Goal: Task Accomplishment & Management: Manage account settings

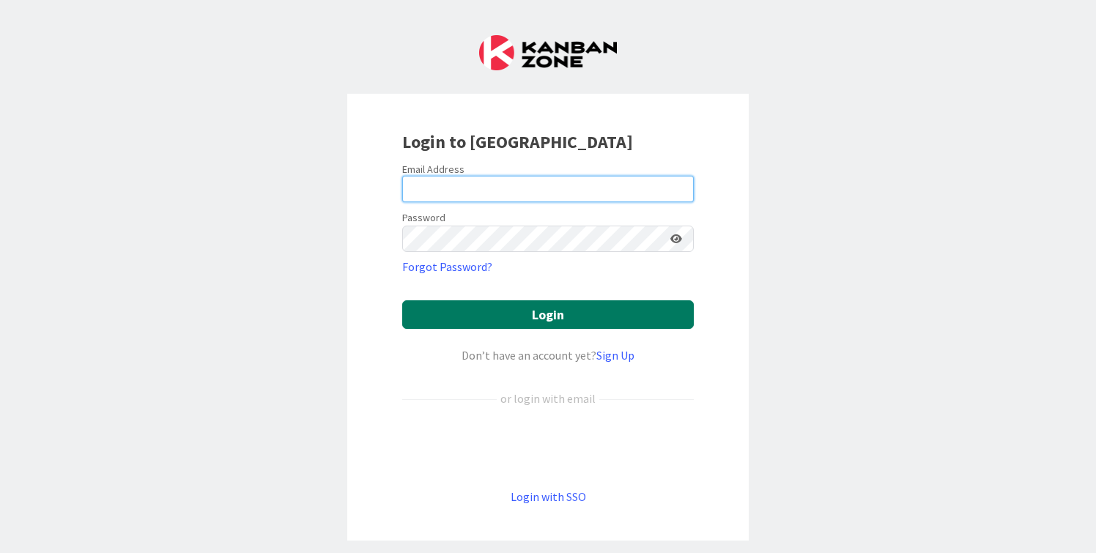
type input "[PERSON_NAME][EMAIL_ADDRESS][DOMAIN_NAME]"
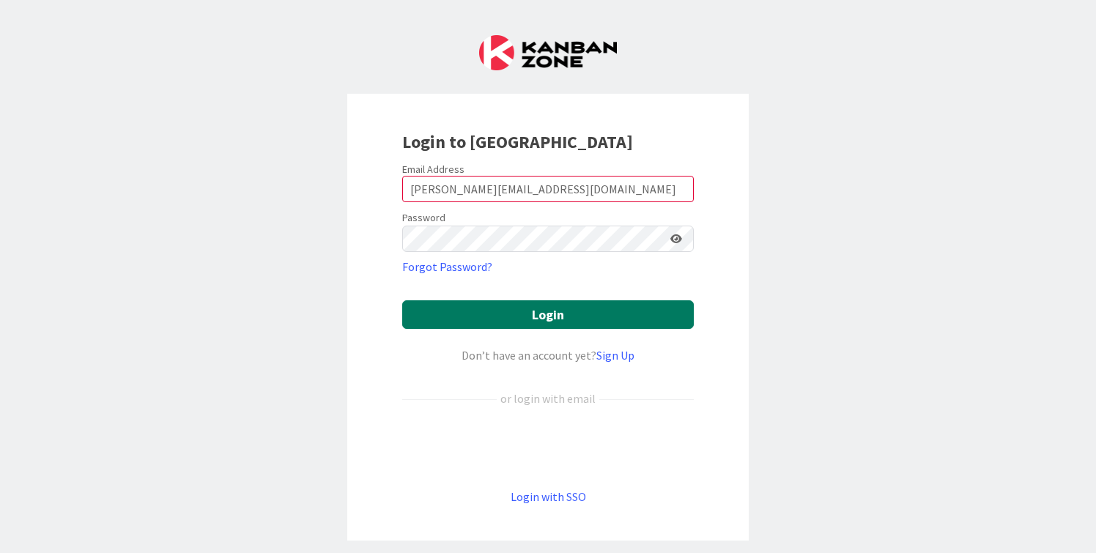
click at [526, 320] on button "Login" at bounding box center [548, 314] width 292 height 29
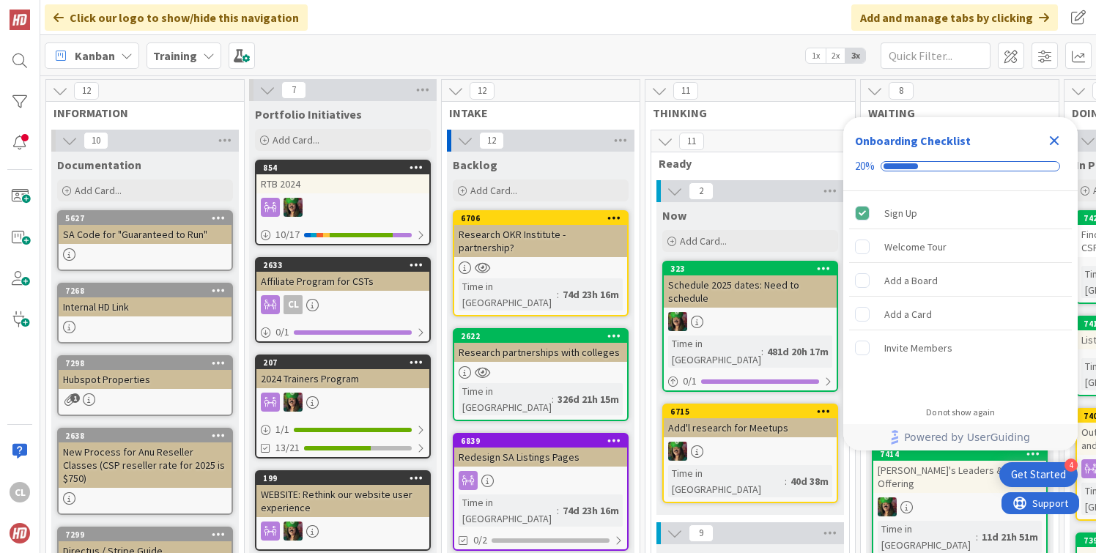
click at [192, 51] on b "Training" at bounding box center [175, 55] width 44 height 15
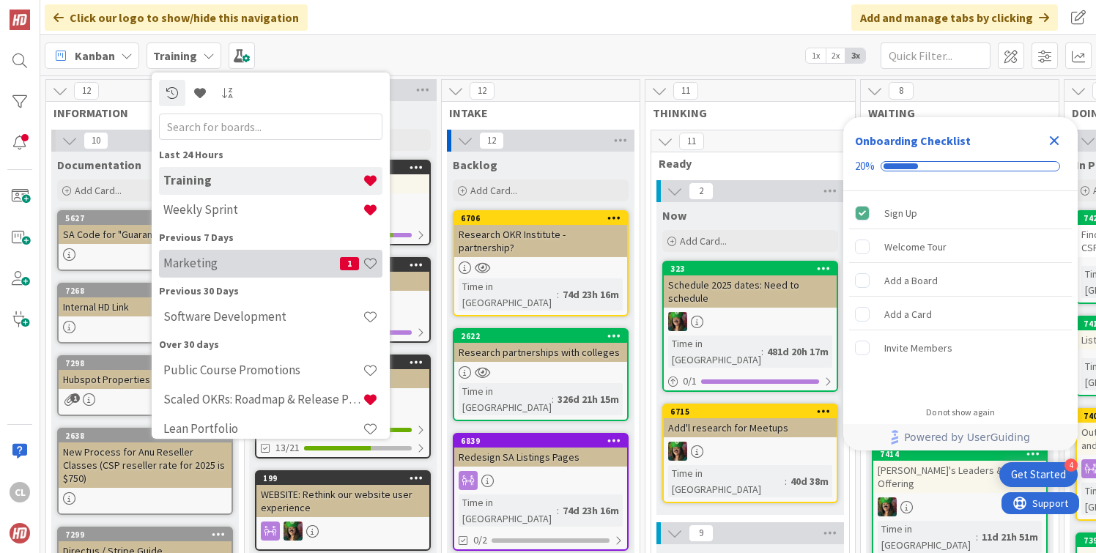
click at [238, 259] on h4 "Marketing" at bounding box center [251, 263] width 177 height 15
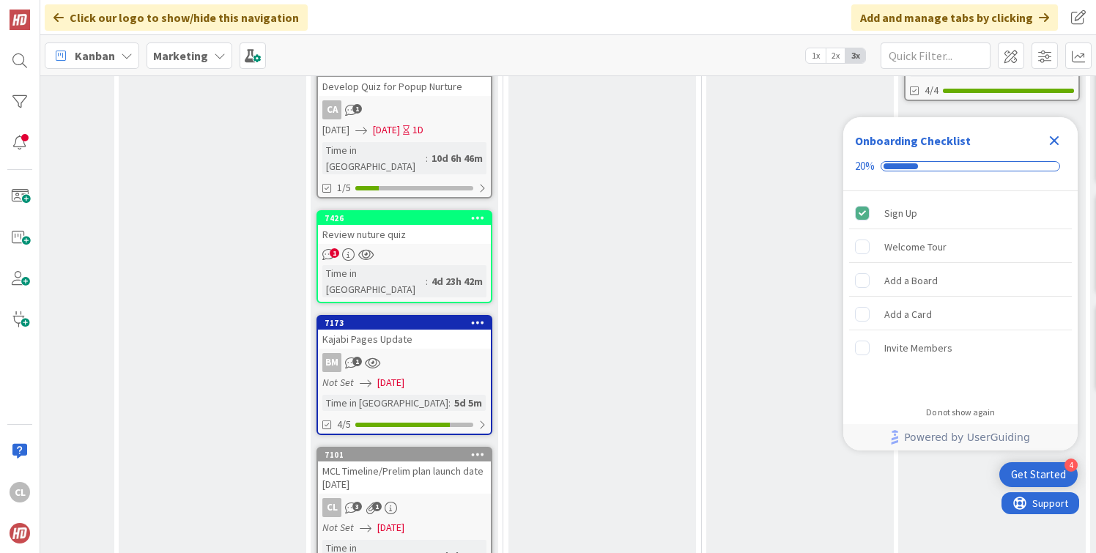
scroll to position [778, 328]
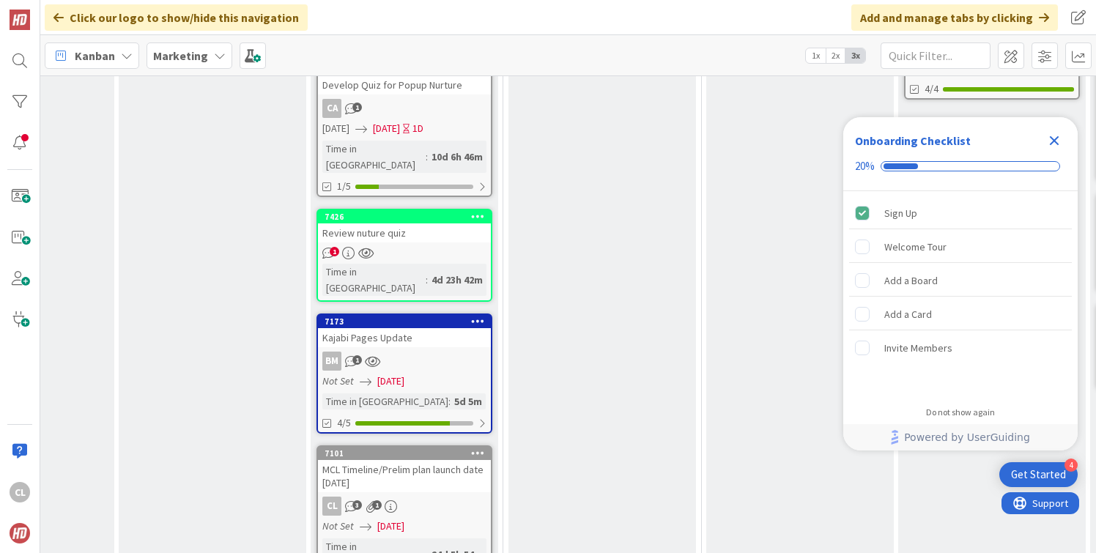
click at [412, 352] on div "BM 1" at bounding box center [404, 361] width 173 height 19
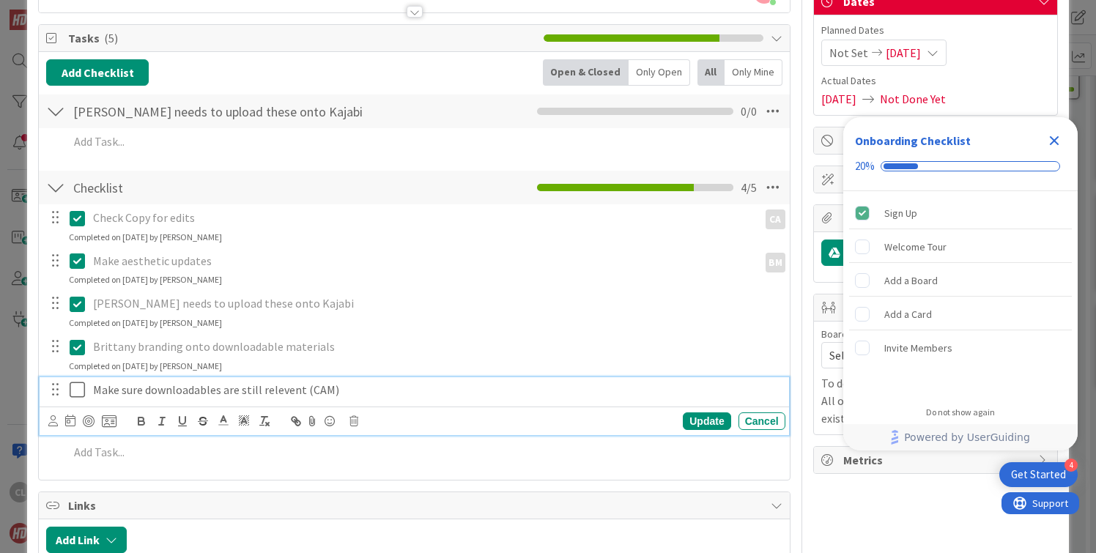
click at [83, 396] on icon at bounding box center [77, 390] width 15 height 18
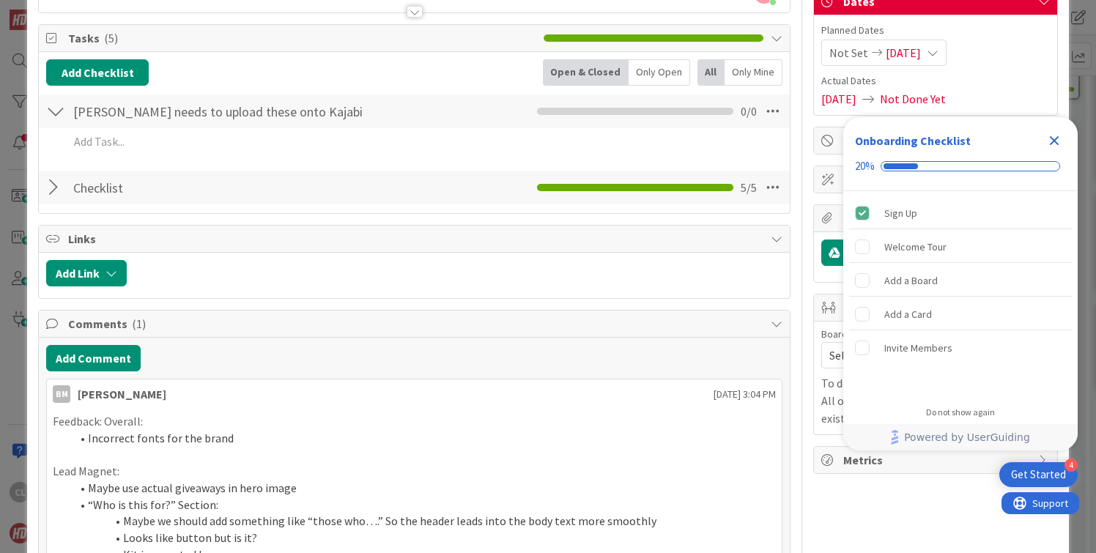
click at [1043, 149] on div "Checklist Container" at bounding box center [1053, 140] width 23 height 23
click at [1052, 146] on icon "Close Checklist" at bounding box center [1054, 141] width 18 height 18
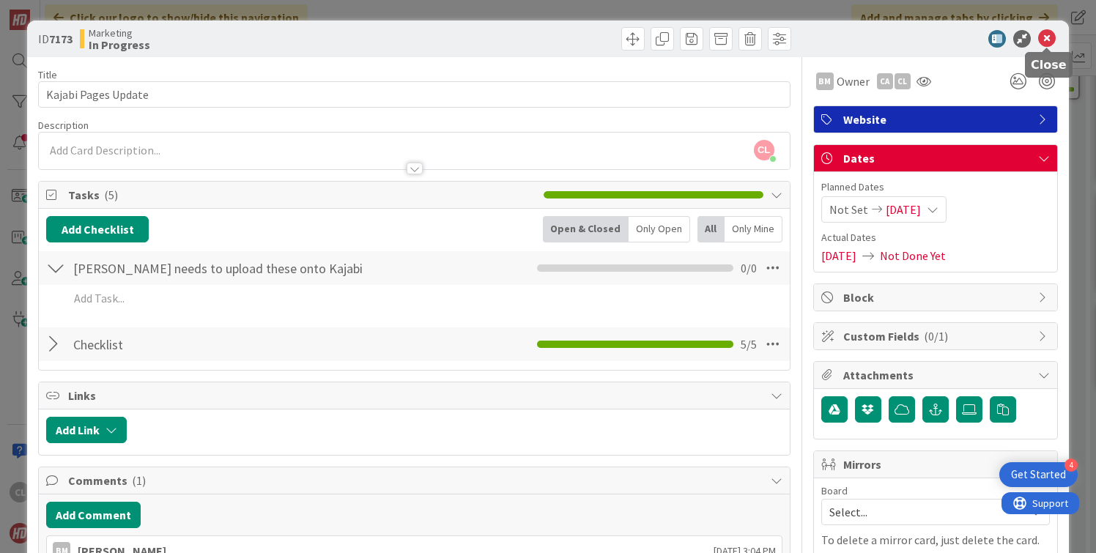
click at [1050, 35] on icon at bounding box center [1047, 39] width 18 height 18
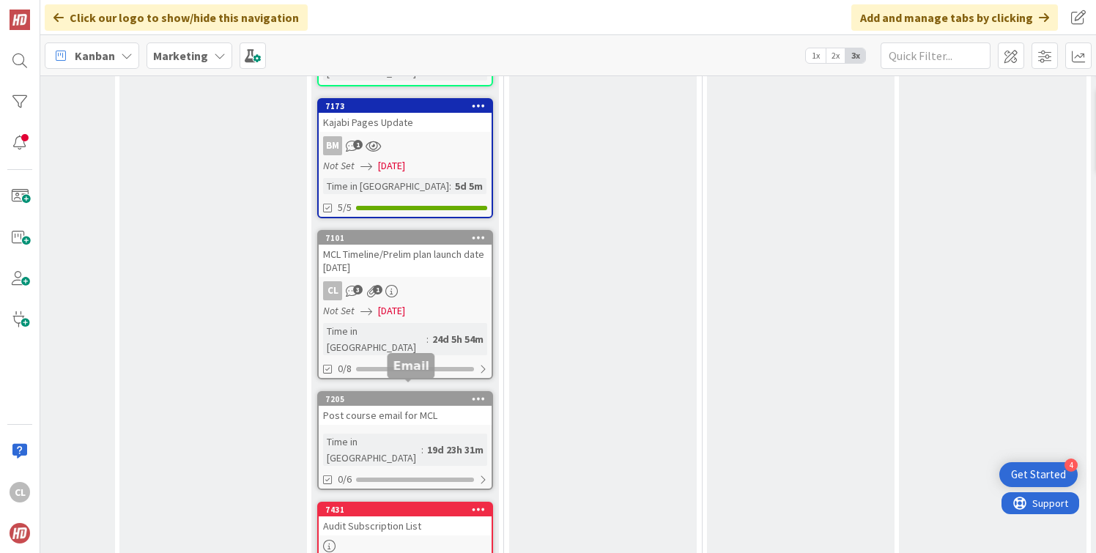
scroll to position [995, 327]
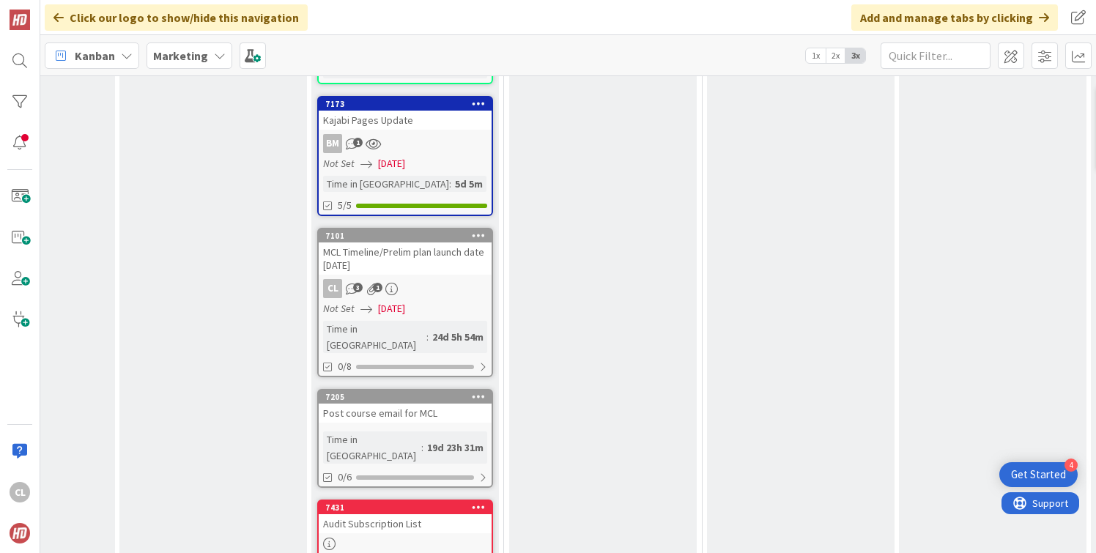
click at [415, 279] on div "CL 3 1" at bounding box center [405, 288] width 173 height 19
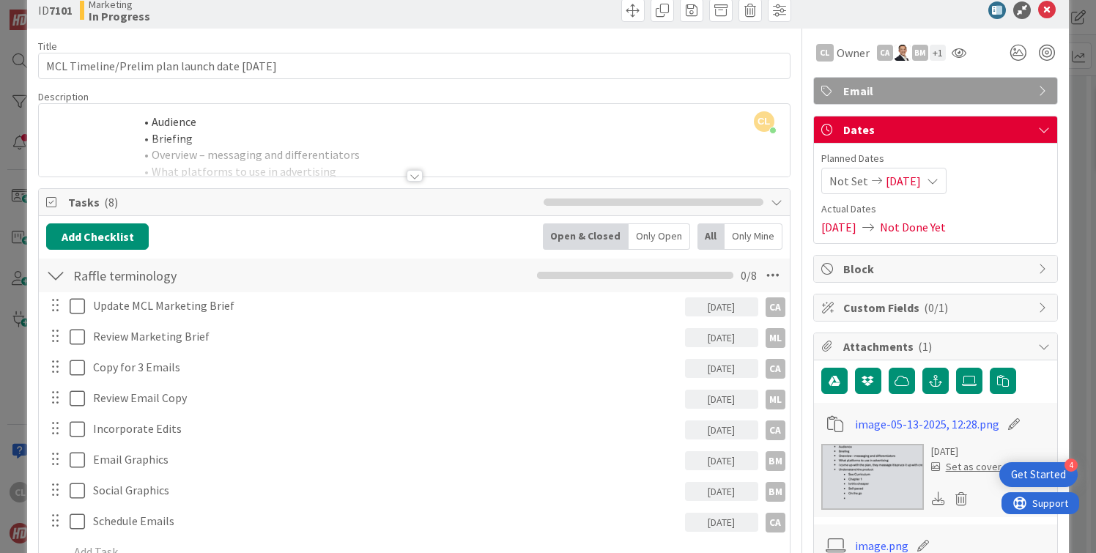
click at [334, 159] on div at bounding box center [414, 157] width 750 height 37
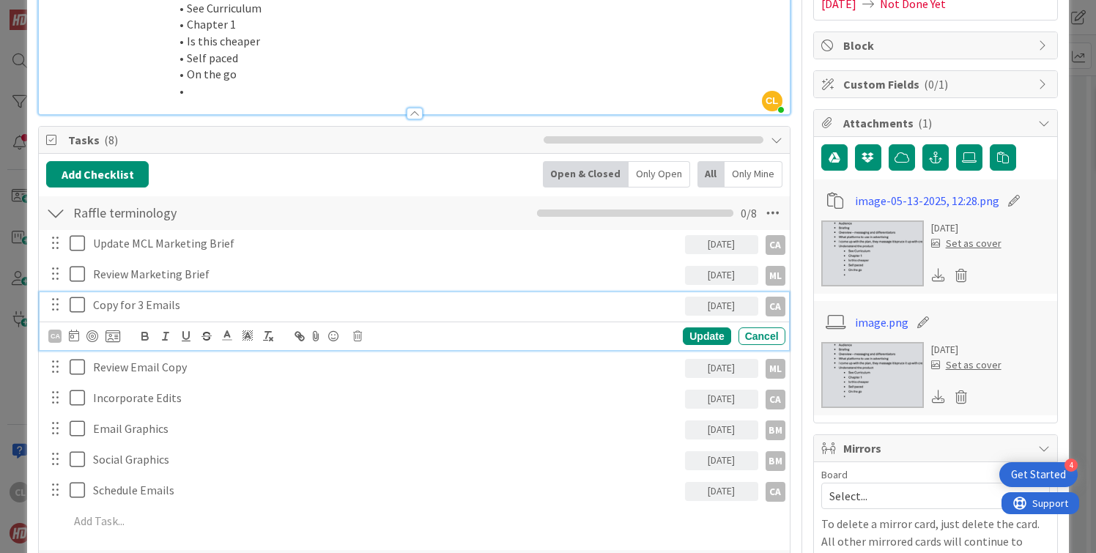
click at [122, 305] on p "Copy for 3 Emails" at bounding box center [386, 305] width 586 height 17
click at [182, 303] on p "Copy for 3 Emails" at bounding box center [386, 305] width 586 height 17
click at [94, 302] on p "Copy for 3 Emails" at bounding box center [386, 305] width 586 height 17
drag, startPoint x: 130, startPoint y: 300, endPoint x: 15, endPoint y: 295, distance: 115.1
click at [15, 295] on div "ID 7101 Marketing In Progress Title 43 / 128 MCL Timeline/Prelim plan launch da…" at bounding box center [548, 276] width 1096 height 553
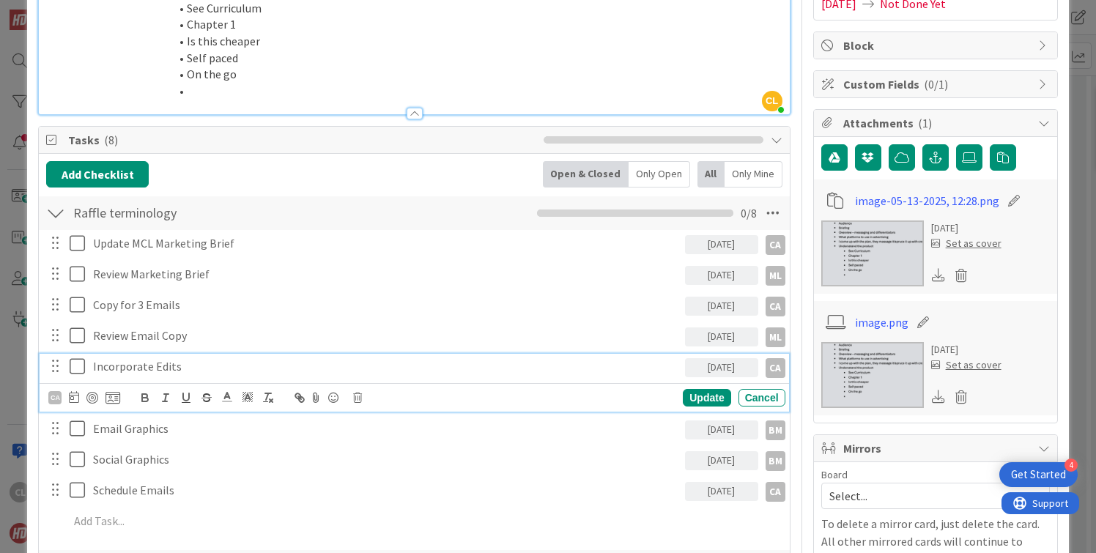
click at [182, 392] on div "Incorporate Edits [DATE] CA CA Update Cancel" at bounding box center [414, 383] width 749 height 58
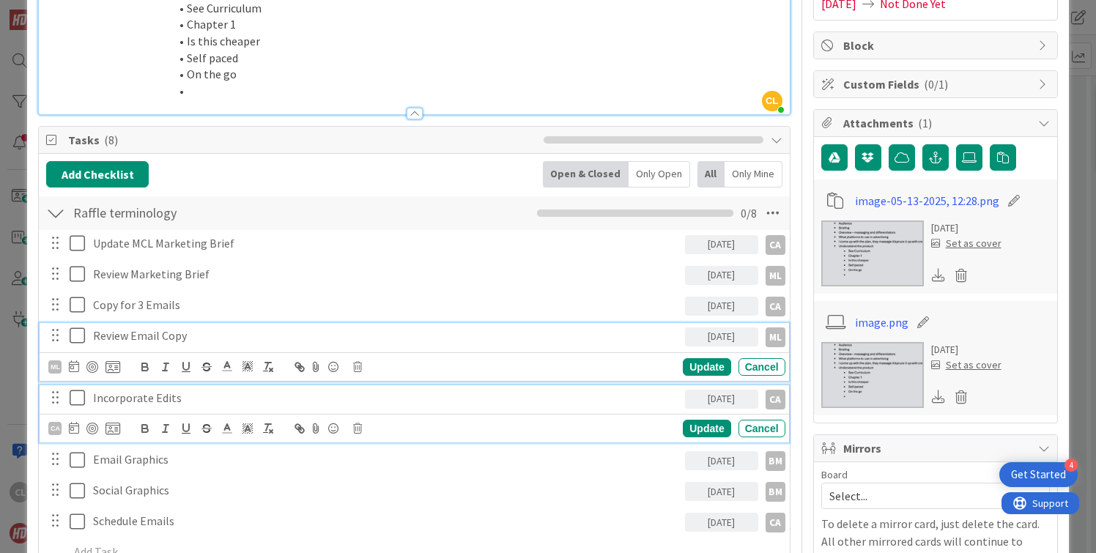
click at [133, 343] on p "Review Email Copy" at bounding box center [386, 335] width 586 height 17
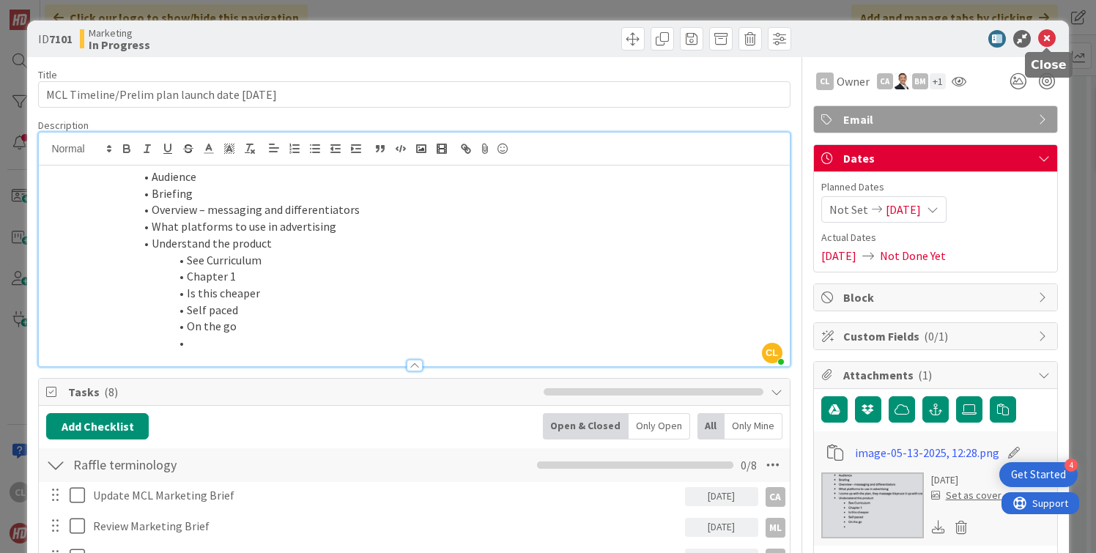
click at [1042, 36] on icon at bounding box center [1047, 39] width 18 height 18
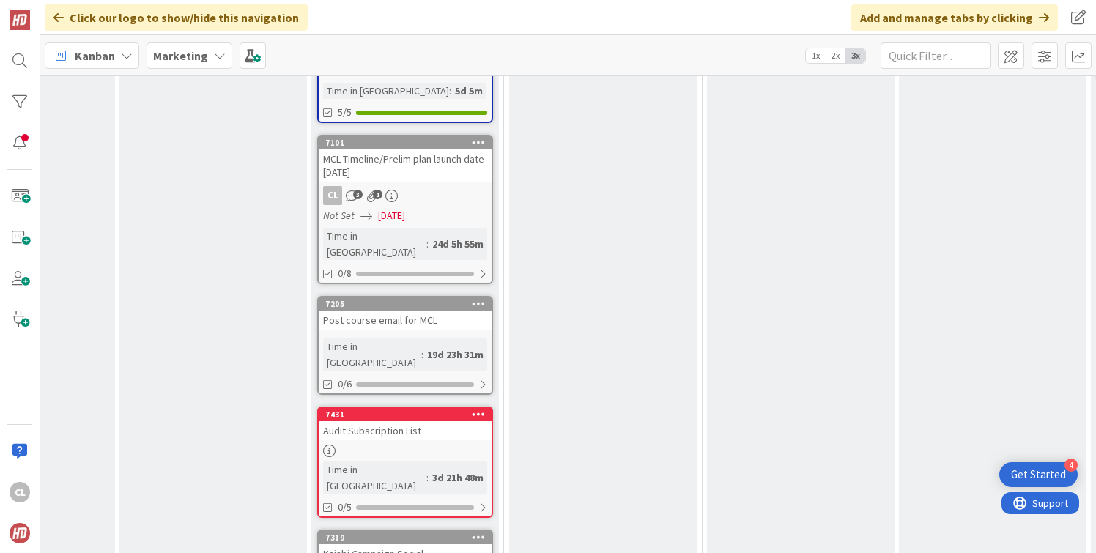
click at [418, 311] on div "Post course email for MCL" at bounding box center [405, 320] width 173 height 19
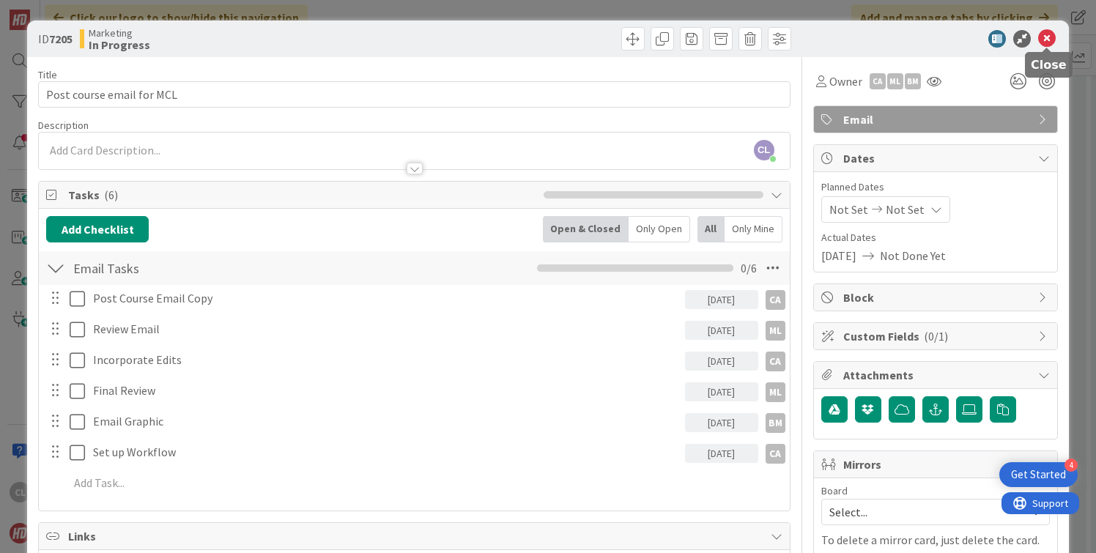
click at [1045, 40] on icon at bounding box center [1047, 39] width 18 height 18
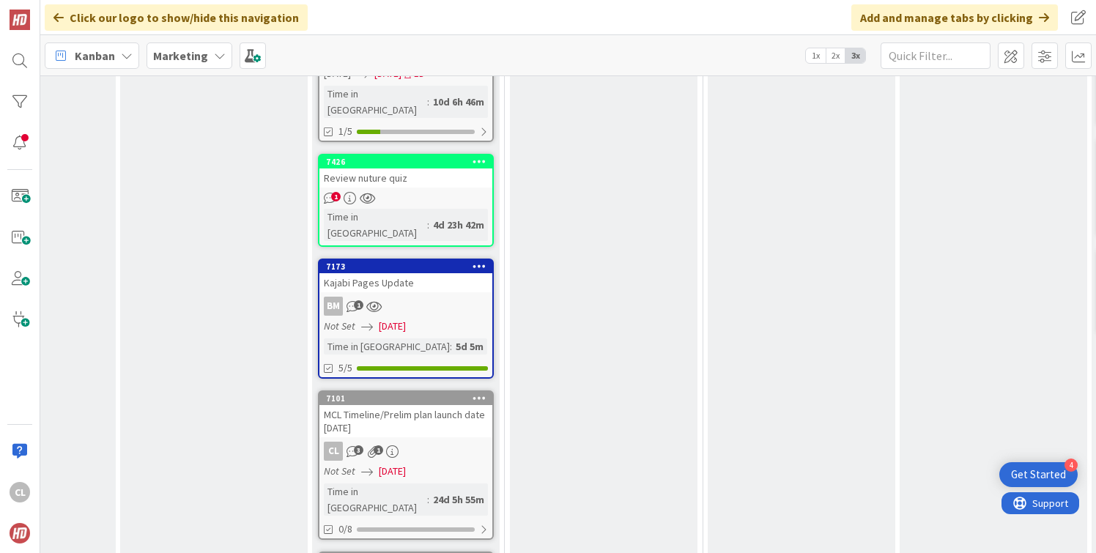
click at [396, 297] on div "BM 1" at bounding box center [405, 306] width 173 height 19
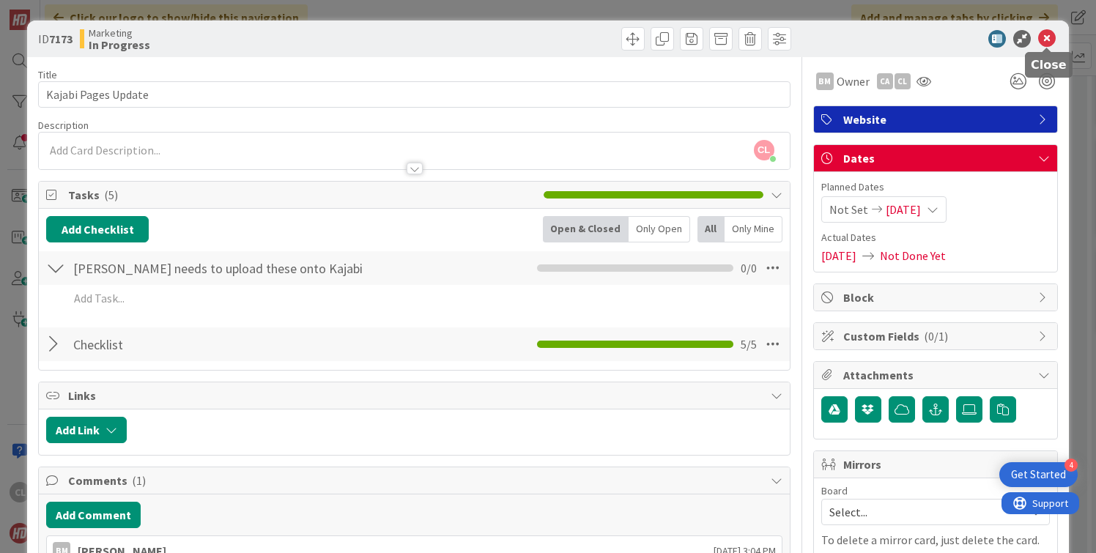
click at [1046, 35] on icon at bounding box center [1047, 39] width 18 height 18
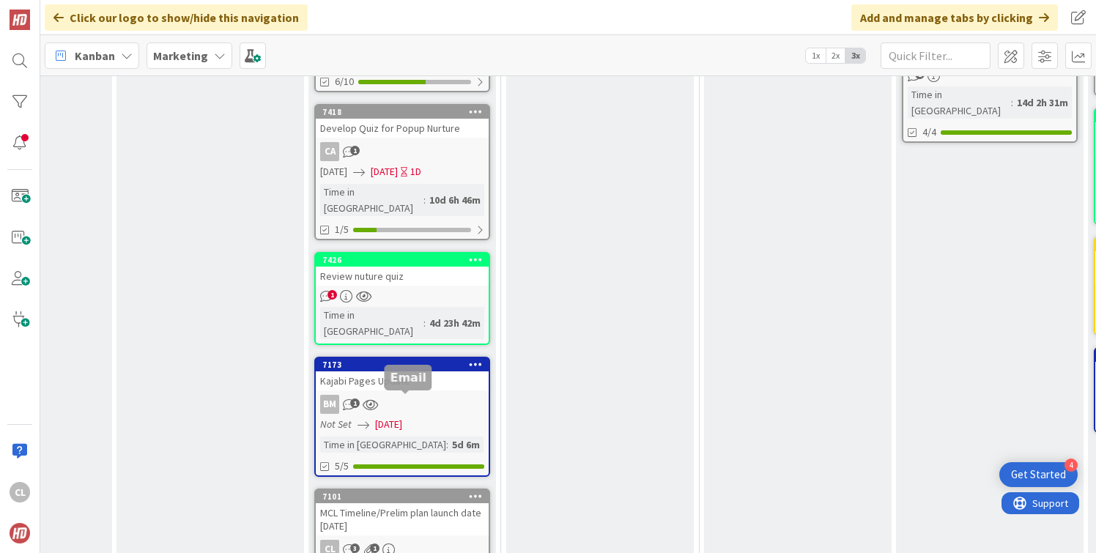
click at [383, 503] on div "MCL Timeline/Prelim plan launch date [DATE]" at bounding box center [402, 519] width 173 height 32
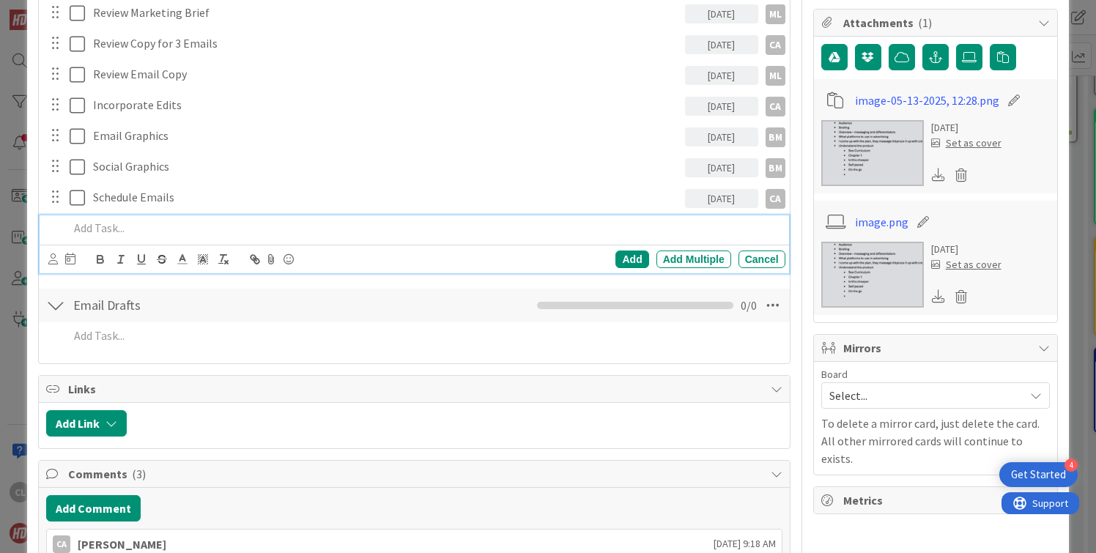
click at [167, 231] on p at bounding box center [424, 228] width 710 height 17
click at [634, 262] on div "Add" at bounding box center [631, 260] width 33 height 18
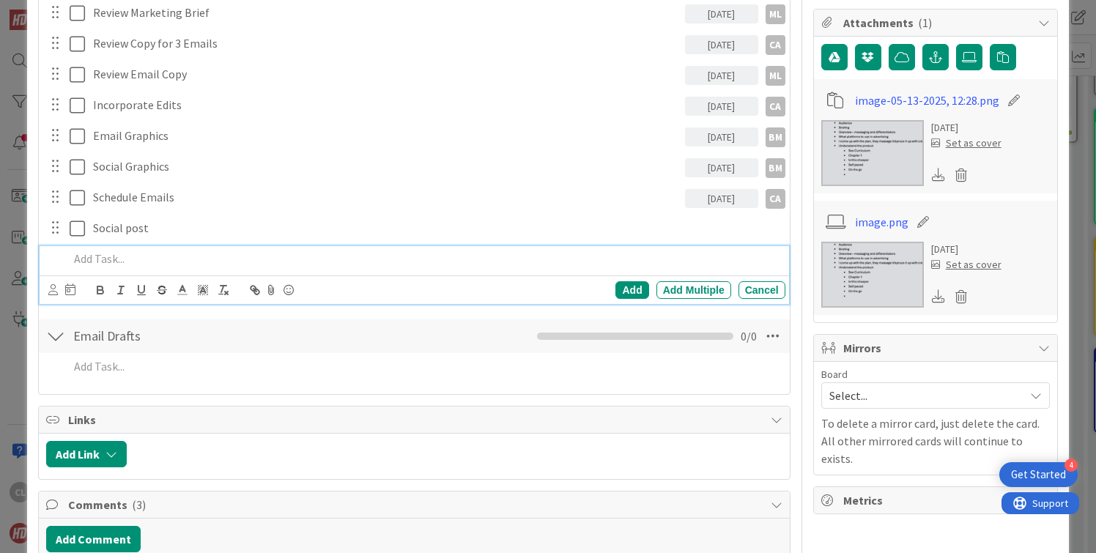
click at [154, 255] on p at bounding box center [424, 259] width 710 height 17
click at [626, 286] on div "Add" at bounding box center [631, 290] width 33 height 18
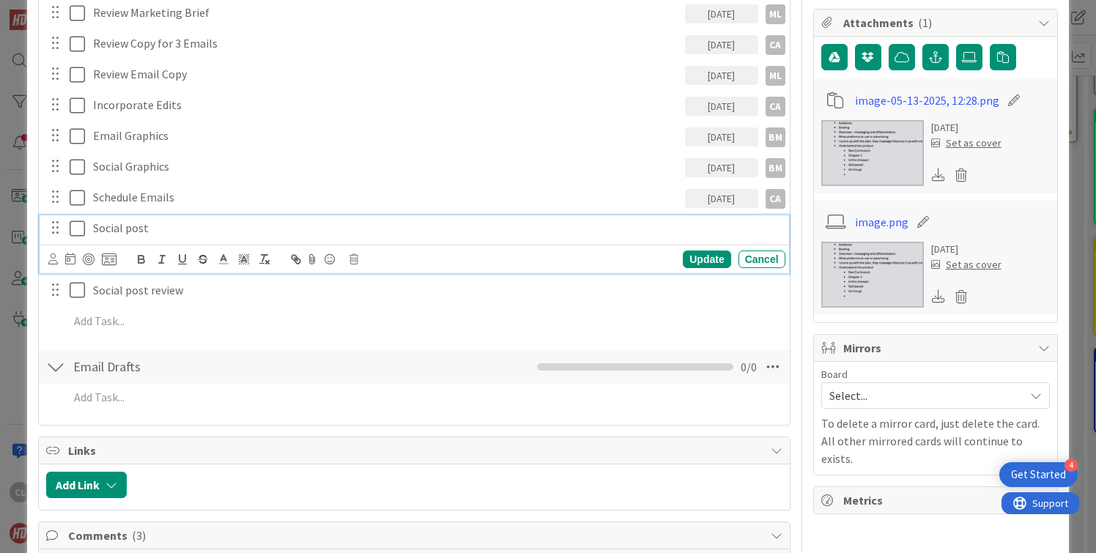
click at [748, 237] on div "Social post" at bounding box center [436, 228] width 698 height 26
click at [55, 259] on icon at bounding box center [53, 258] width 10 height 11
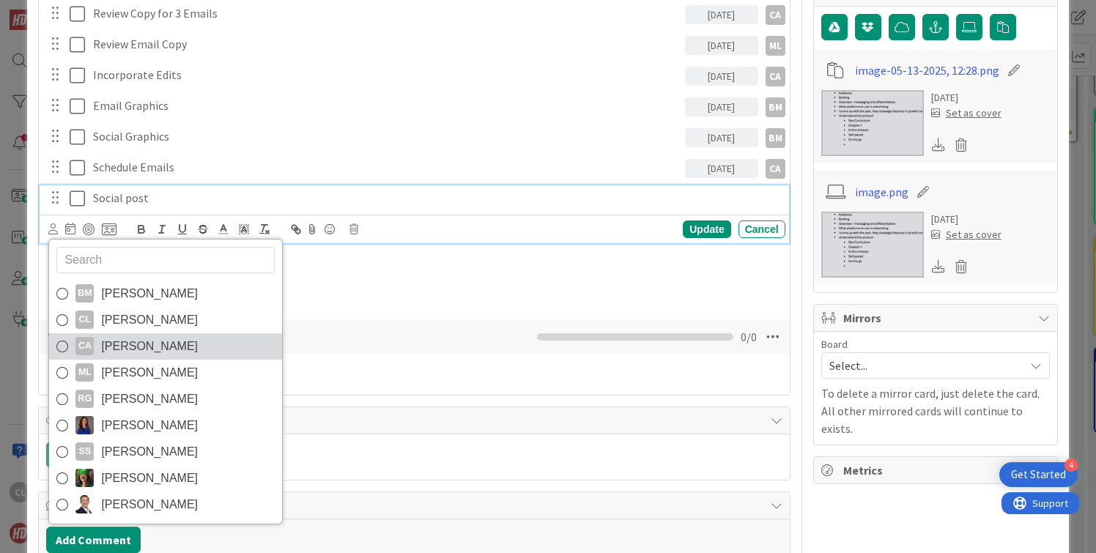
scroll to position [426, 0]
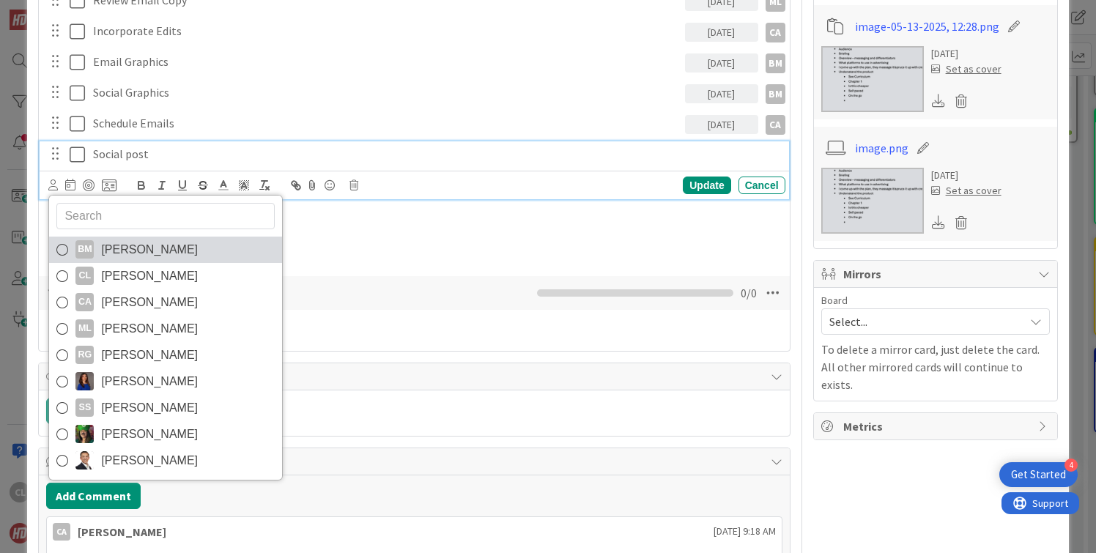
click at [129, 251] on span "[PERSON_NAME]" at bounding box center [149, 250] width 97 height 22
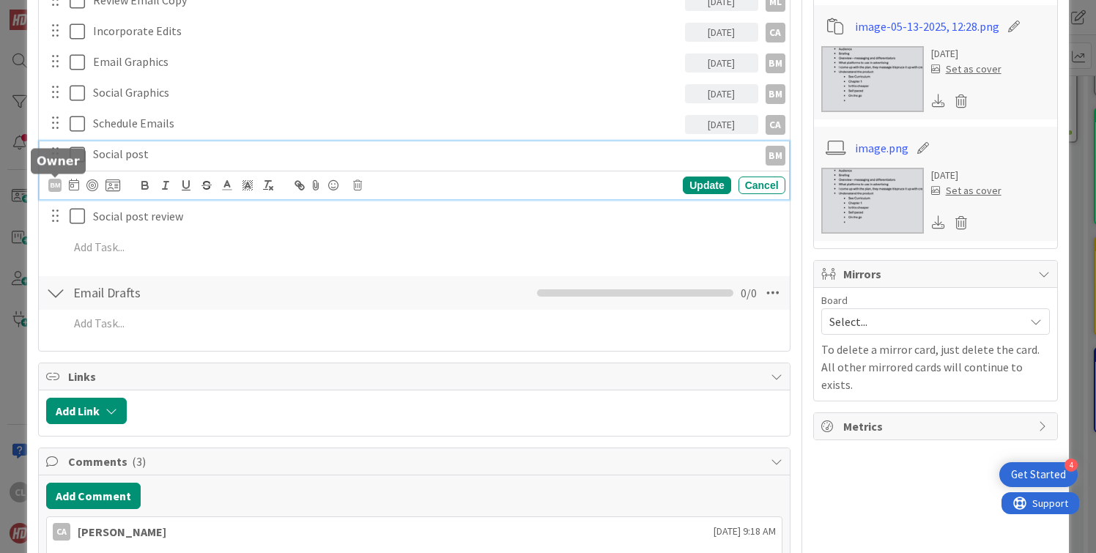
click at [59, 183] on div "BM" at bounding box center [54, 185] width 13 height 13
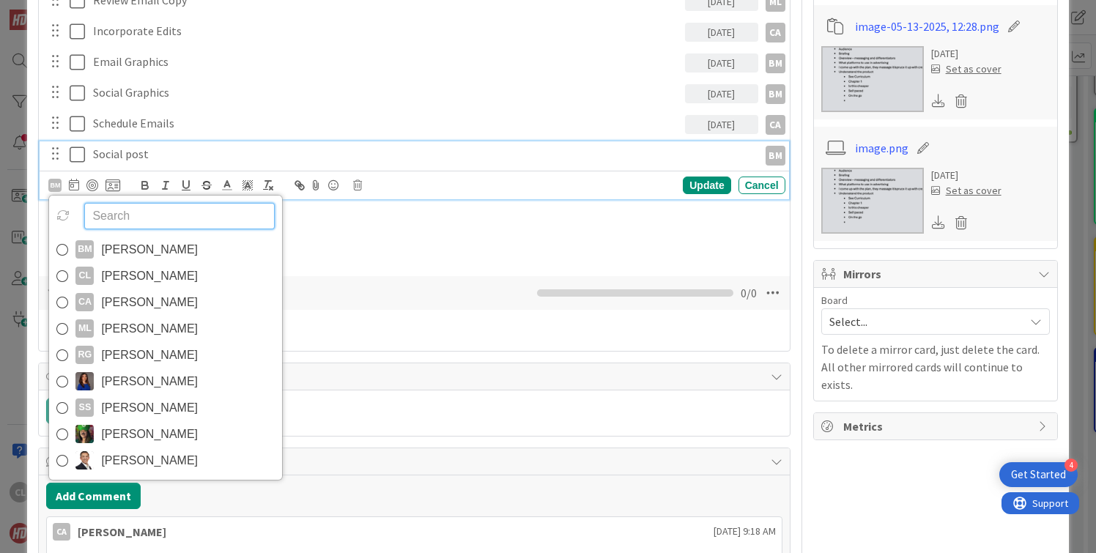
drag, startPoint x: 131, startPoint y: 299, endPoint x: 414, endPoint y: 220, distance: 293.4
click at [416, 220] on div "Update MCL Marketing Brief [DATE] CA CA Update Cancel Review Marketing Brief [D…" at bounding box center [413, 80] width 735 height 371
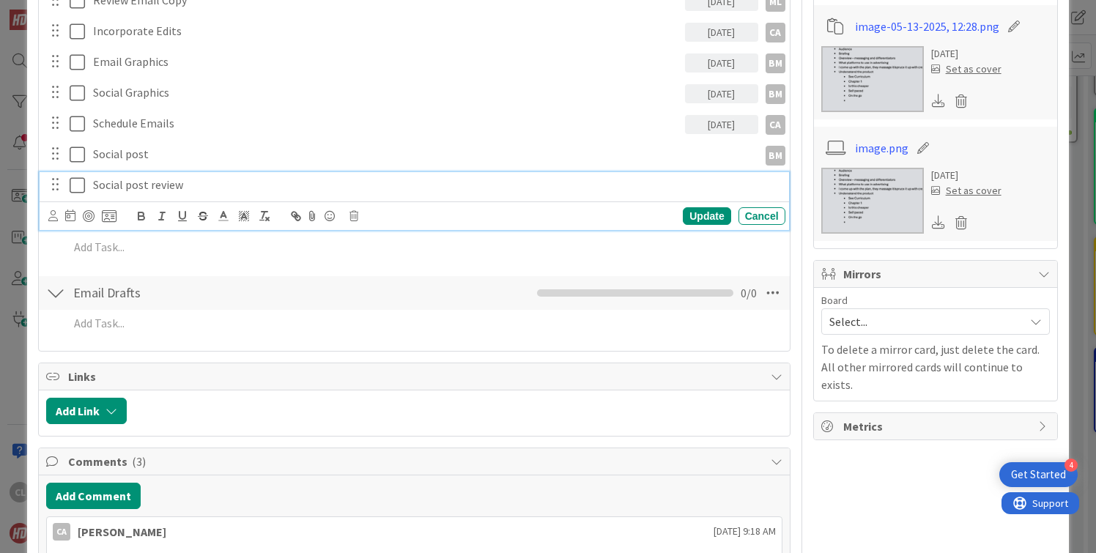
click at [414, 220] on div "Social post review Update Cancel" at bounding box center [414, 201] width 749 height 58
click at [231, 262] on div "Update MCL Marketing Brief [DATE] CA CA Update Cancel Review Marketing Brief [D…" at bounding box center [413, 80] width 735 height 371
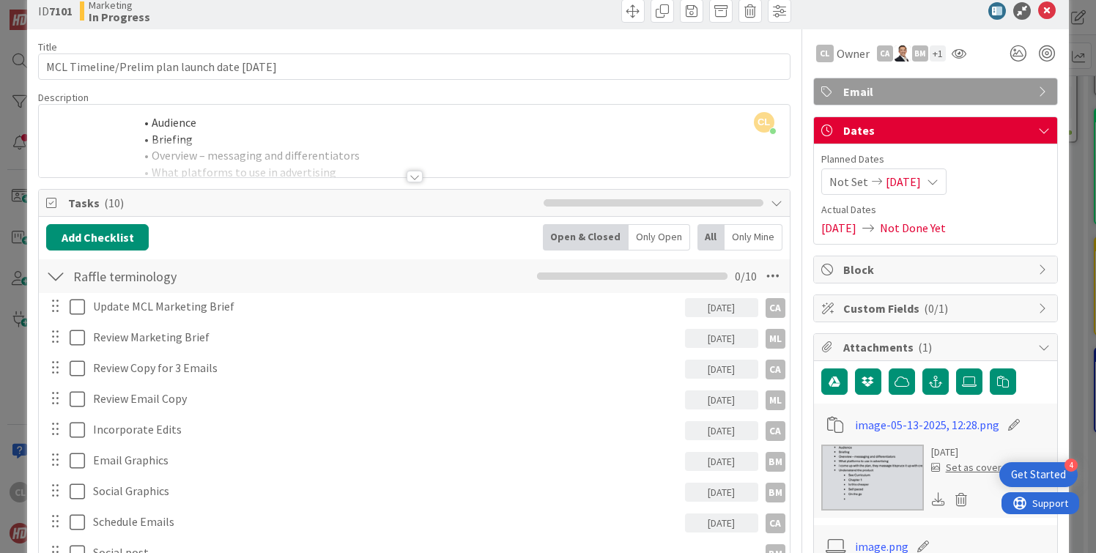
scroll to position [0, 0]
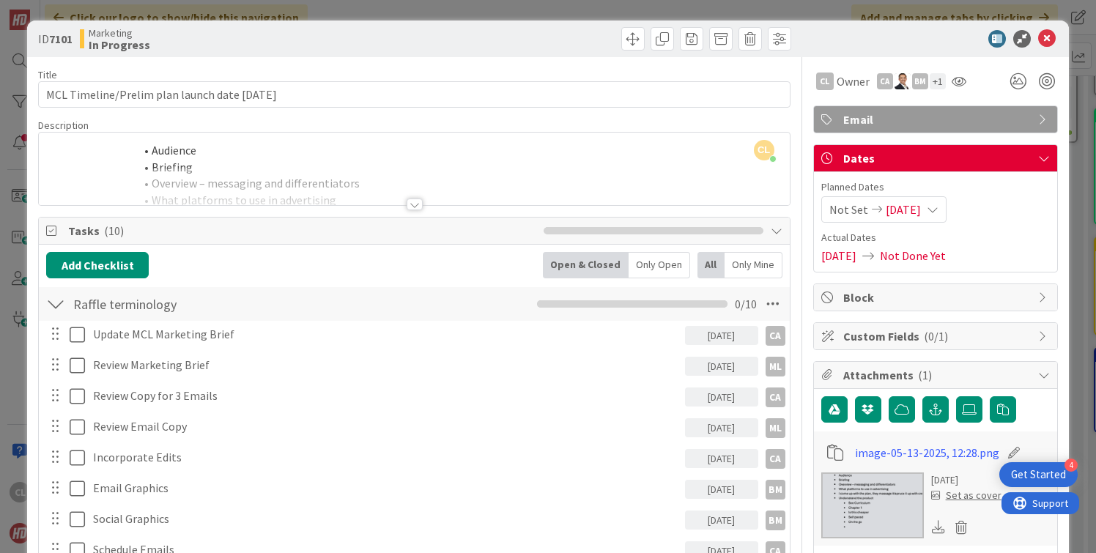
click at [1046, 45] on icon at bounding box center [1047, 39] width 18 height 18
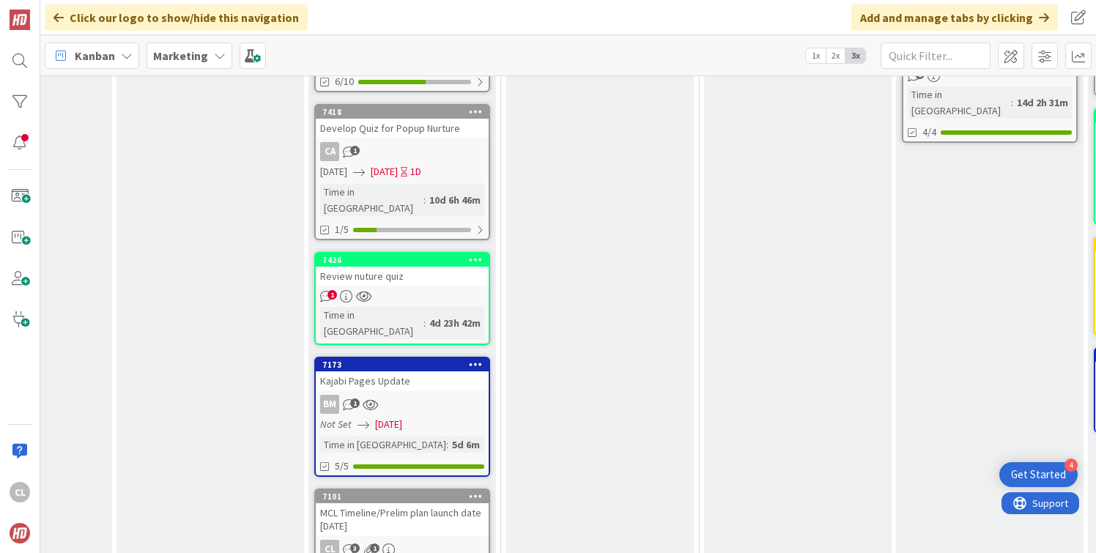
click at [397, 395] on div "BM 1" at bounding box center [402, 404] width 173 height 19
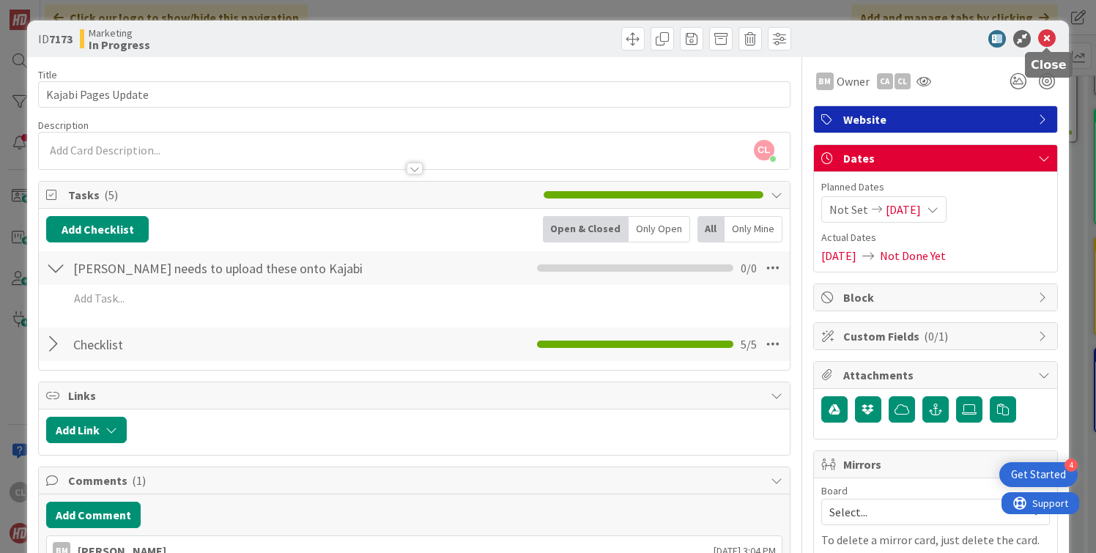
click at [1050, 44] on icon at bounding box center [1047, 39] width 18 height 18
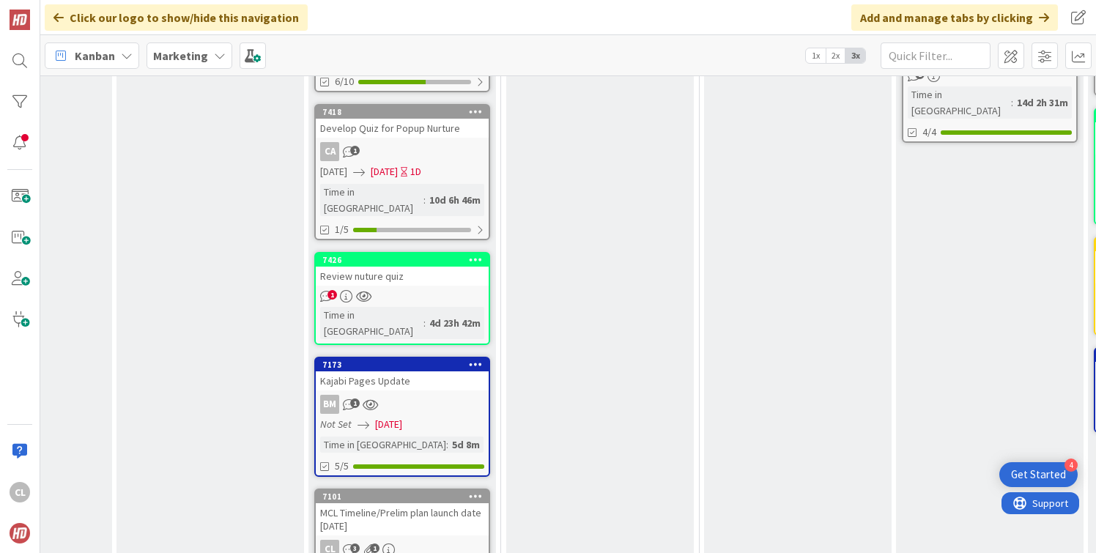
click at [417, 371] on div "Kajabi Pages Update" at bounding box center [402, 380] width 173 height 19
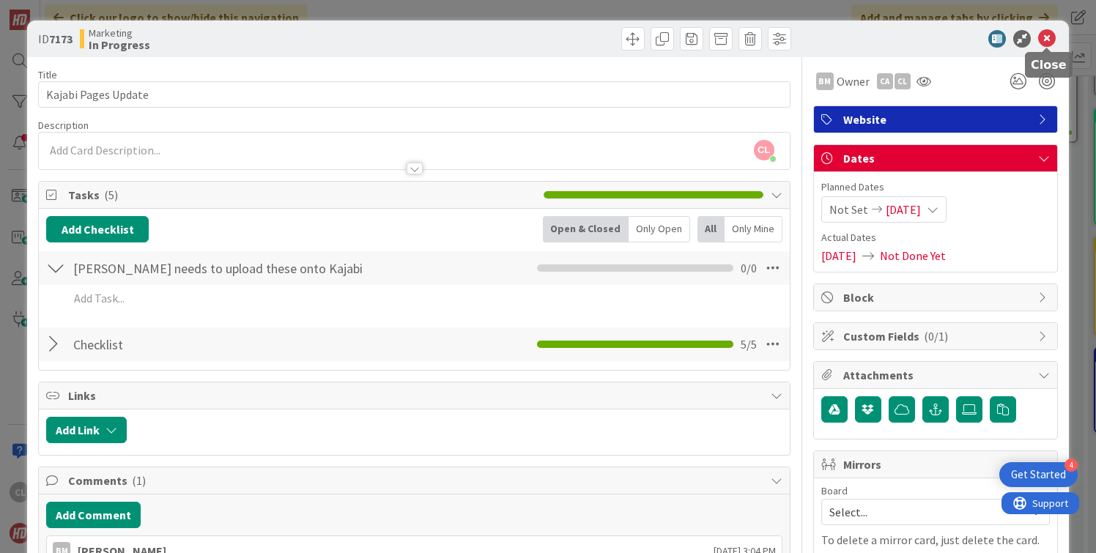
click at [1042, 41] on icon at bounding box center [1047, 39] width 18 height 18
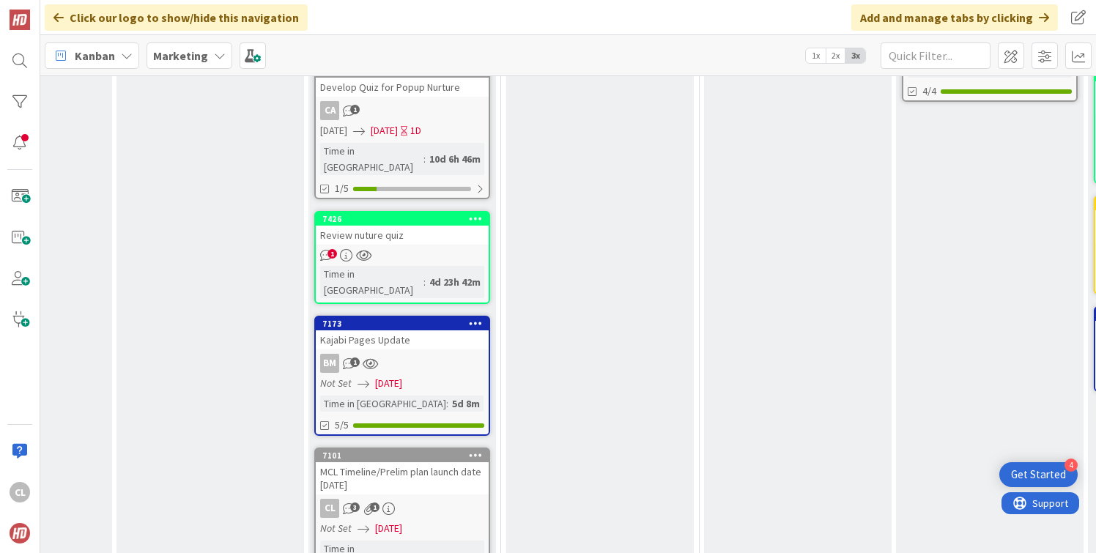
click at [405, 462] on div "MCL Timeline/Prelim plan launch date [DATE]" at bounding box center [402, 478] width 173 height 32
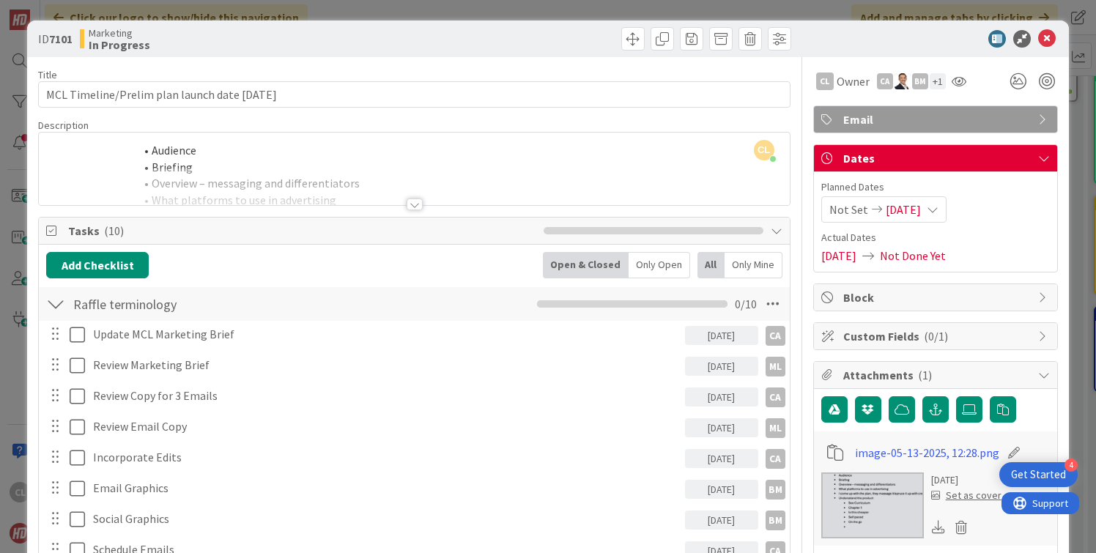
scroll to position [75, 0]
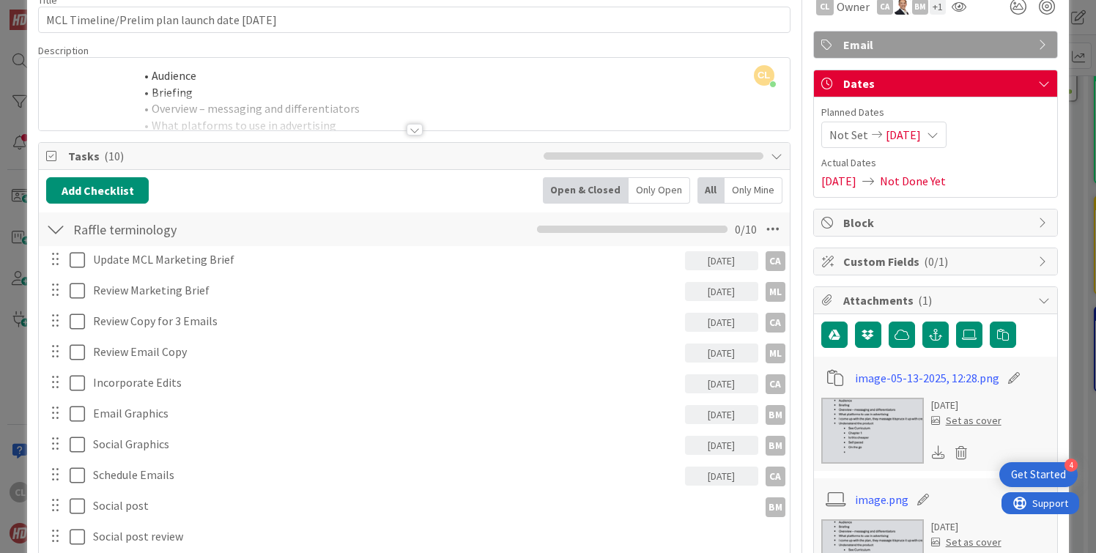
click at [729, 292] on div "[DATE]" at bounding box center [721, 291] width 73 height 19
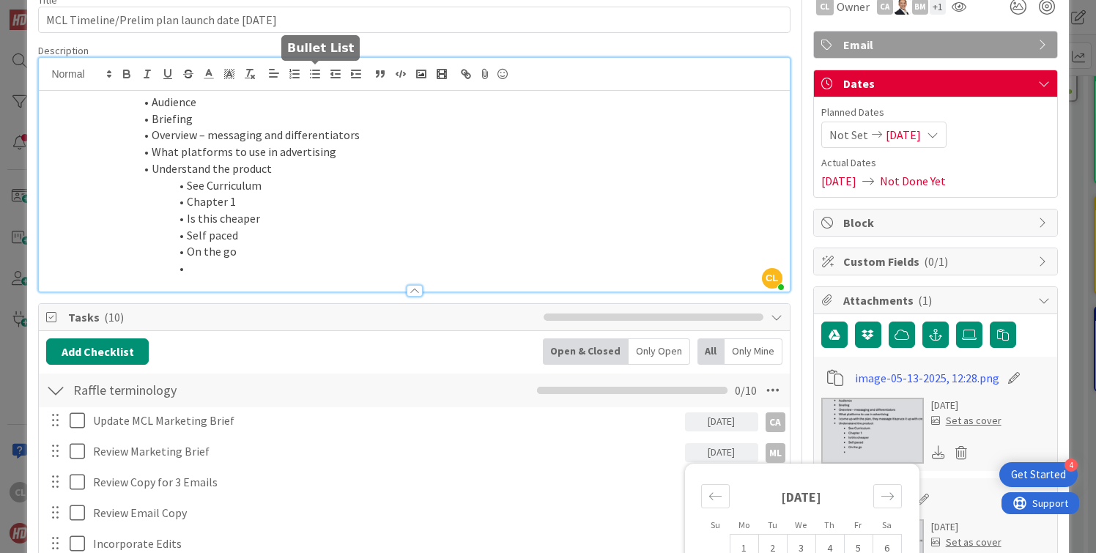
click at [316, 78] on div "[PERSON_NAME] [PERSON_NAME] just joined Audience Briefing Overview – messaging …" at bounding box center [414, 175] width 750 height 234
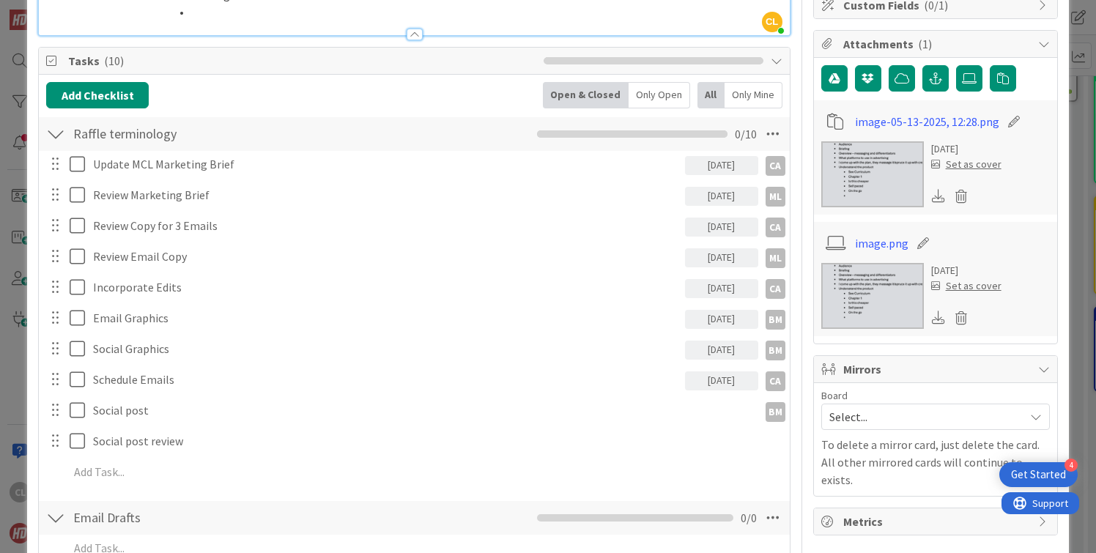
scroll to position [354, 0]
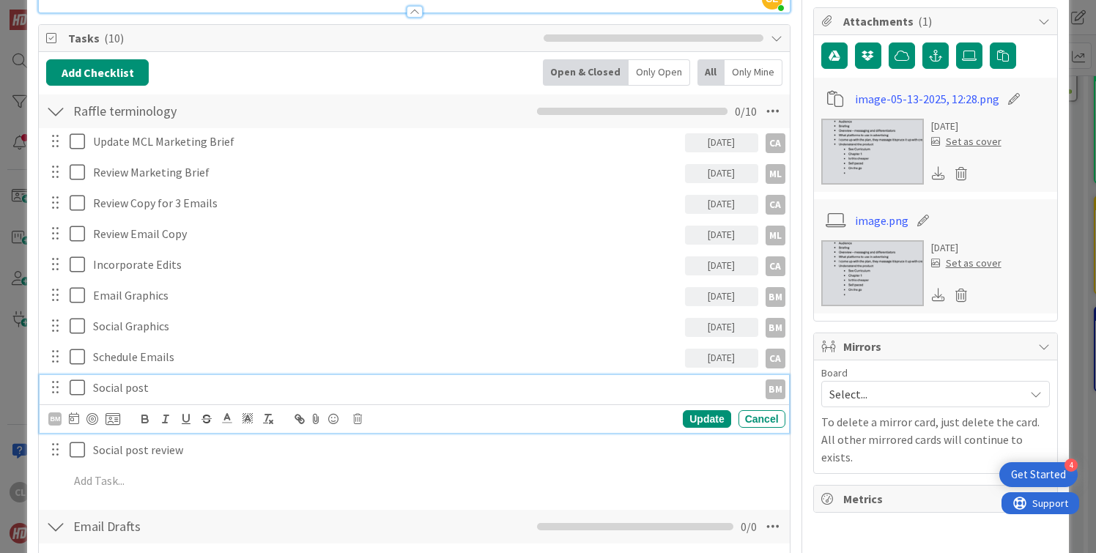
click at [724, 385] on p "Social post" at bounding box center [422, 387] width 659 height 17
click at [75, 419] on icon at bounding box center [74, 418] width 10 height 12
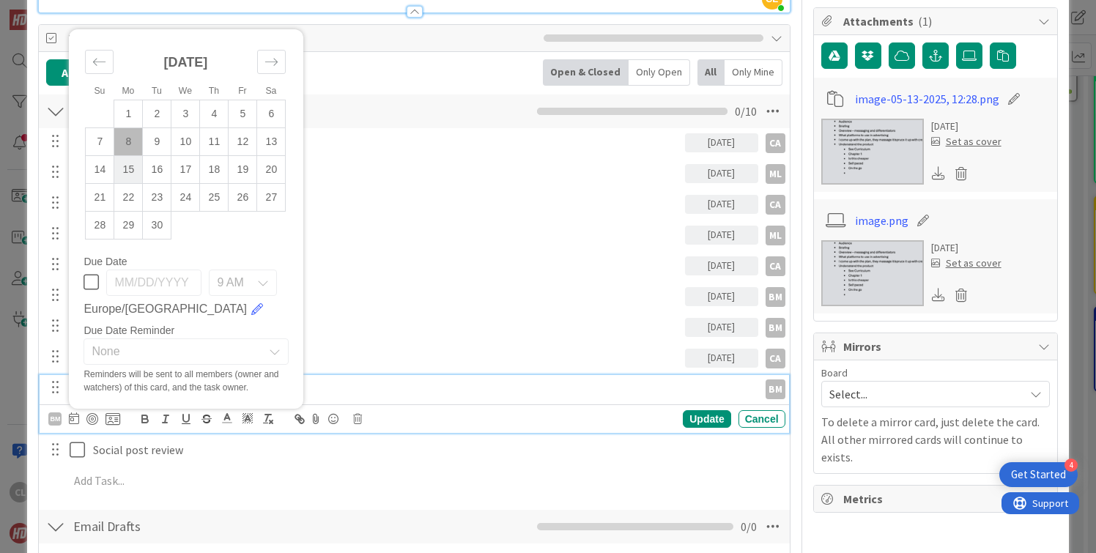
click at [127, 168] on td "15" at bounding box center [128, 169] width 29 height 28
type input "[DATE]"
click at [712, 418] on div "Update" at bounding box center [707, 419] width 48 height 18
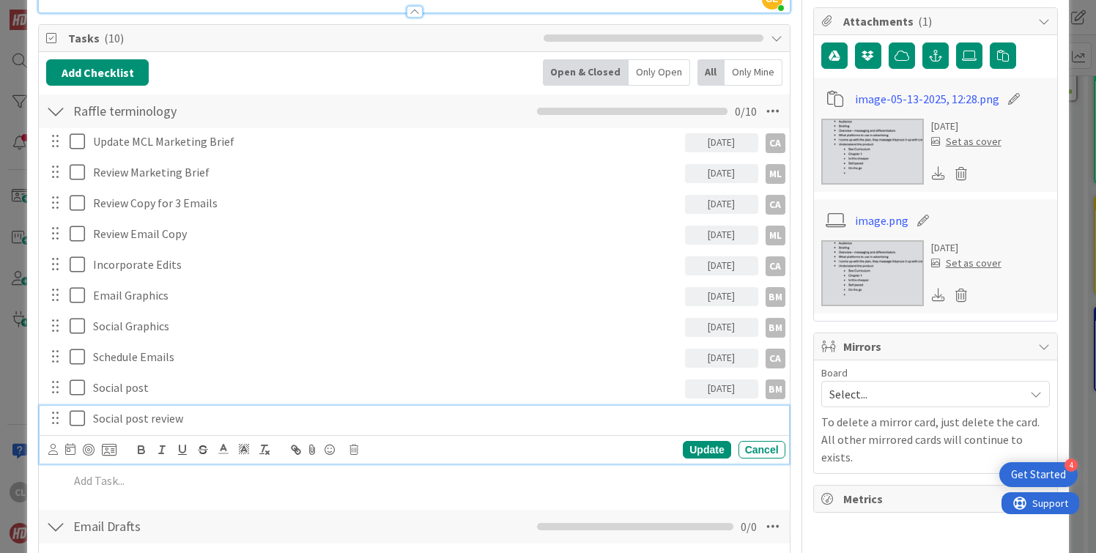
click at [188, 418] on p "Social post review" at bounding box center [436, 418] width 686 height 17
click at [70, 451] on icon at bounding box center [70, 449] width 10 height 12
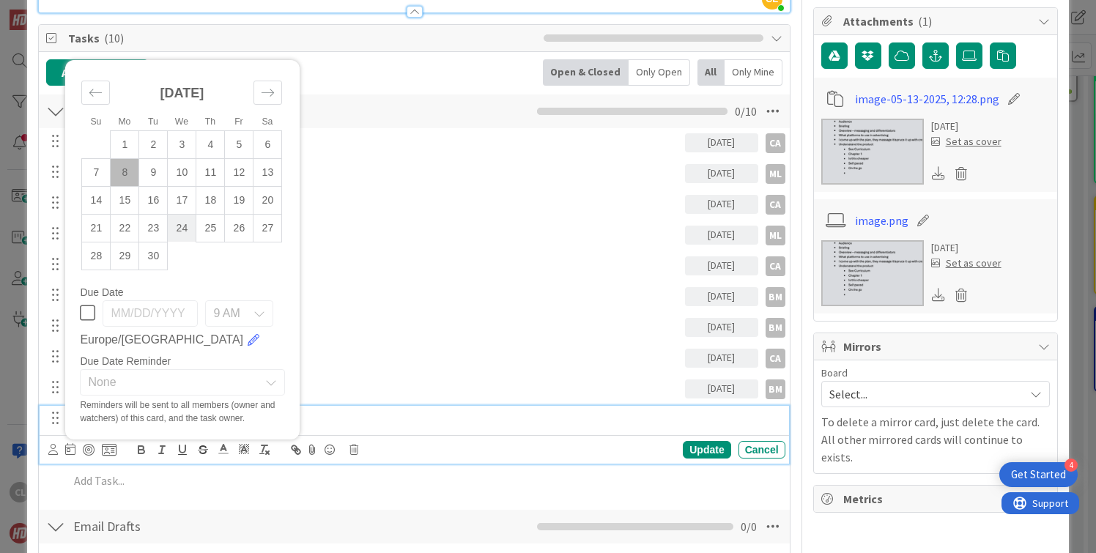
click at [177, 231] on td "24" at bounding box center [182, 228] width 29 height 28
type input "[DATE]"
click at [339, 426] on p "Social post review" at bounding box center [399, 418] width 613 height 17
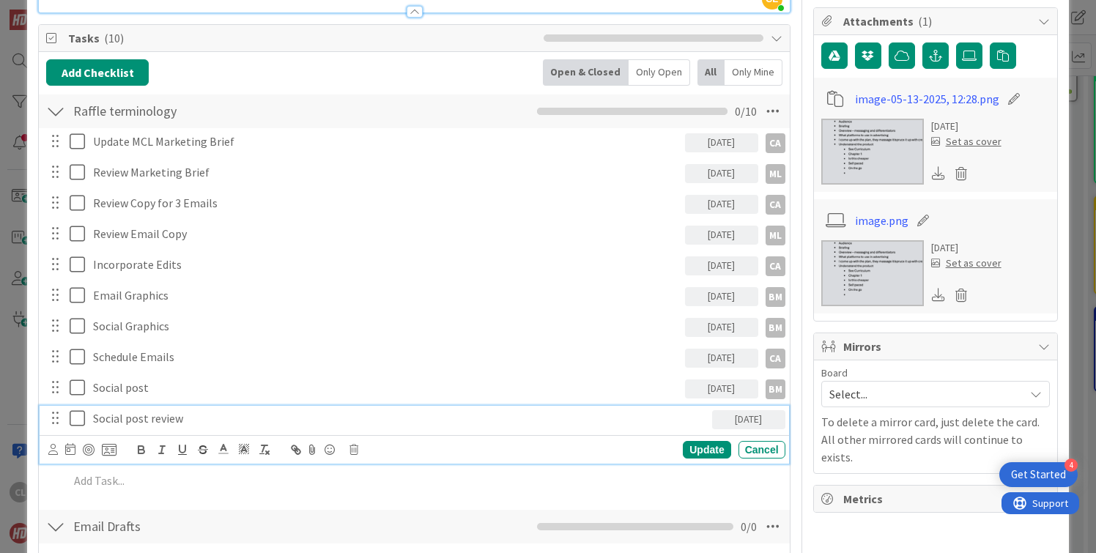
click at [897, 432] on p "To delete a mirror card, just delete the card. All other mirrored cards will co…" at bounding box center [935, 439] width 229 height 53
